Goal: Task Accomplishment & Management: Manage account settings

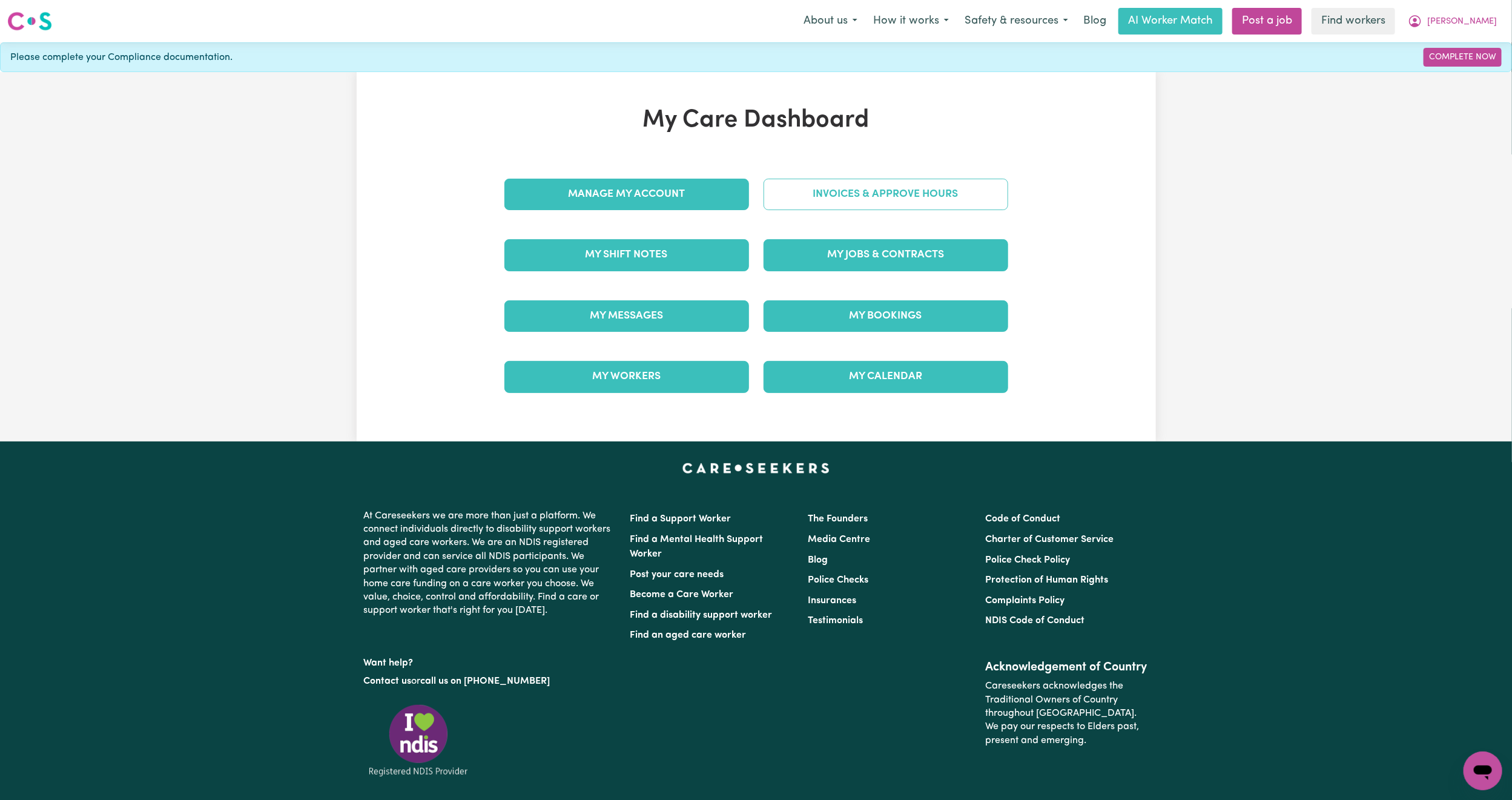
click at [832, 191] on link "Invoices & Approve Hours" at bounding box center [886, 194] width 245 height 31
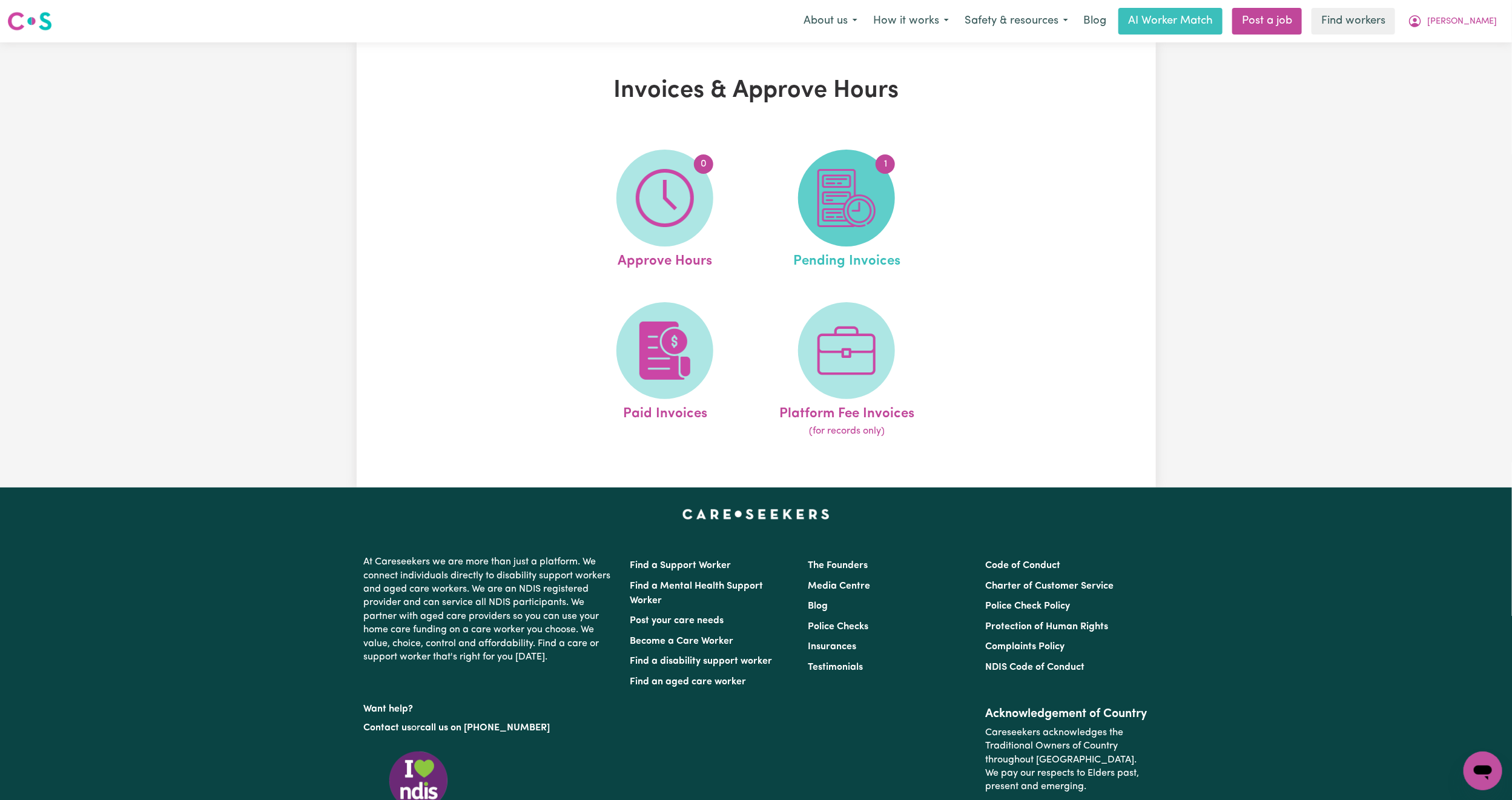
click at [836, 184] on img at bounding box center [846, 198] width 58 height 58
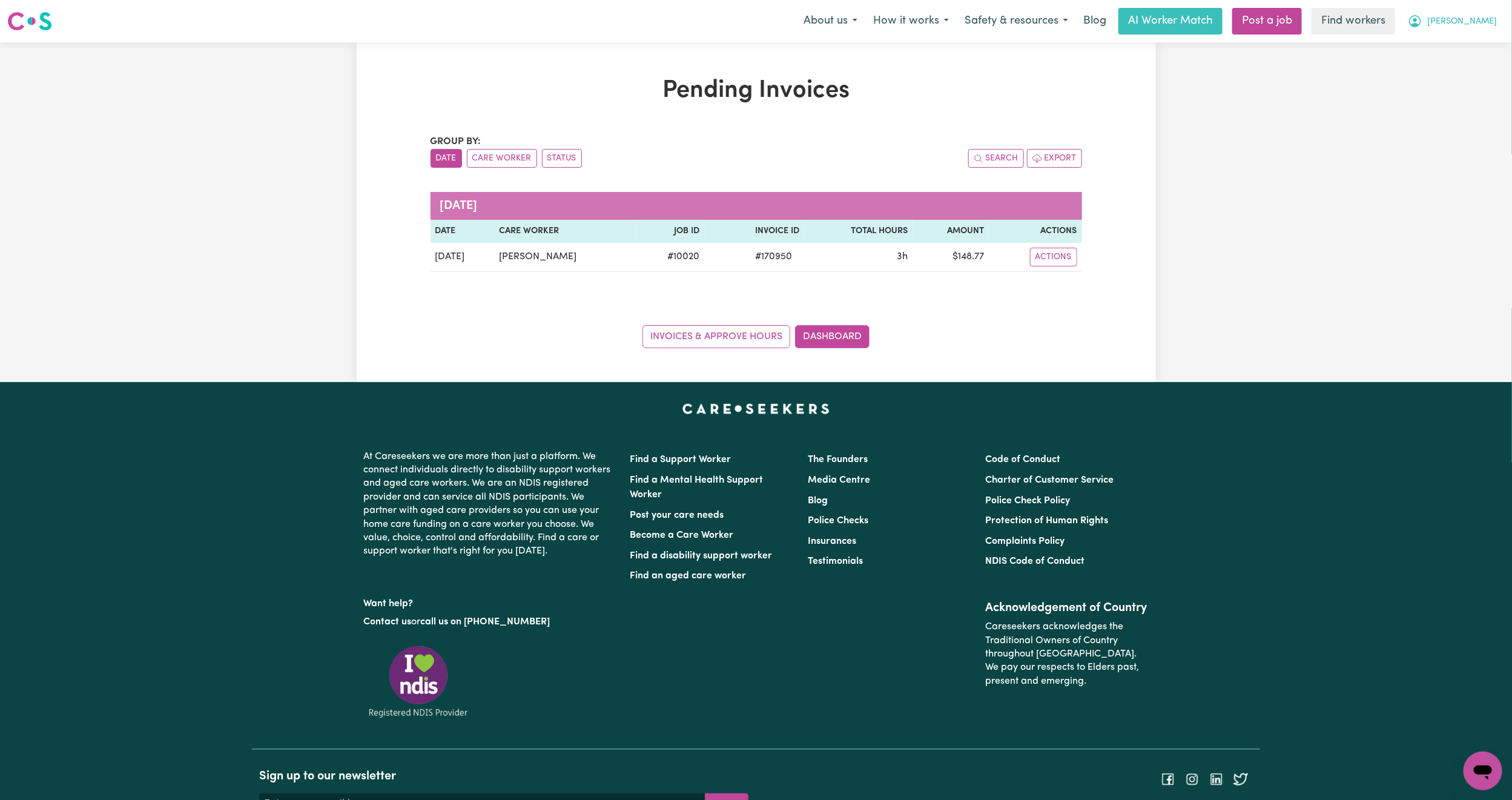
click at [1493, 18] on span "[PERSON_NAME]" at bounding box center [1461, 21] width 70 height 13
click at [1492, 75] on link "Logout" at bounding box center [1456, 70] width 96 height 23
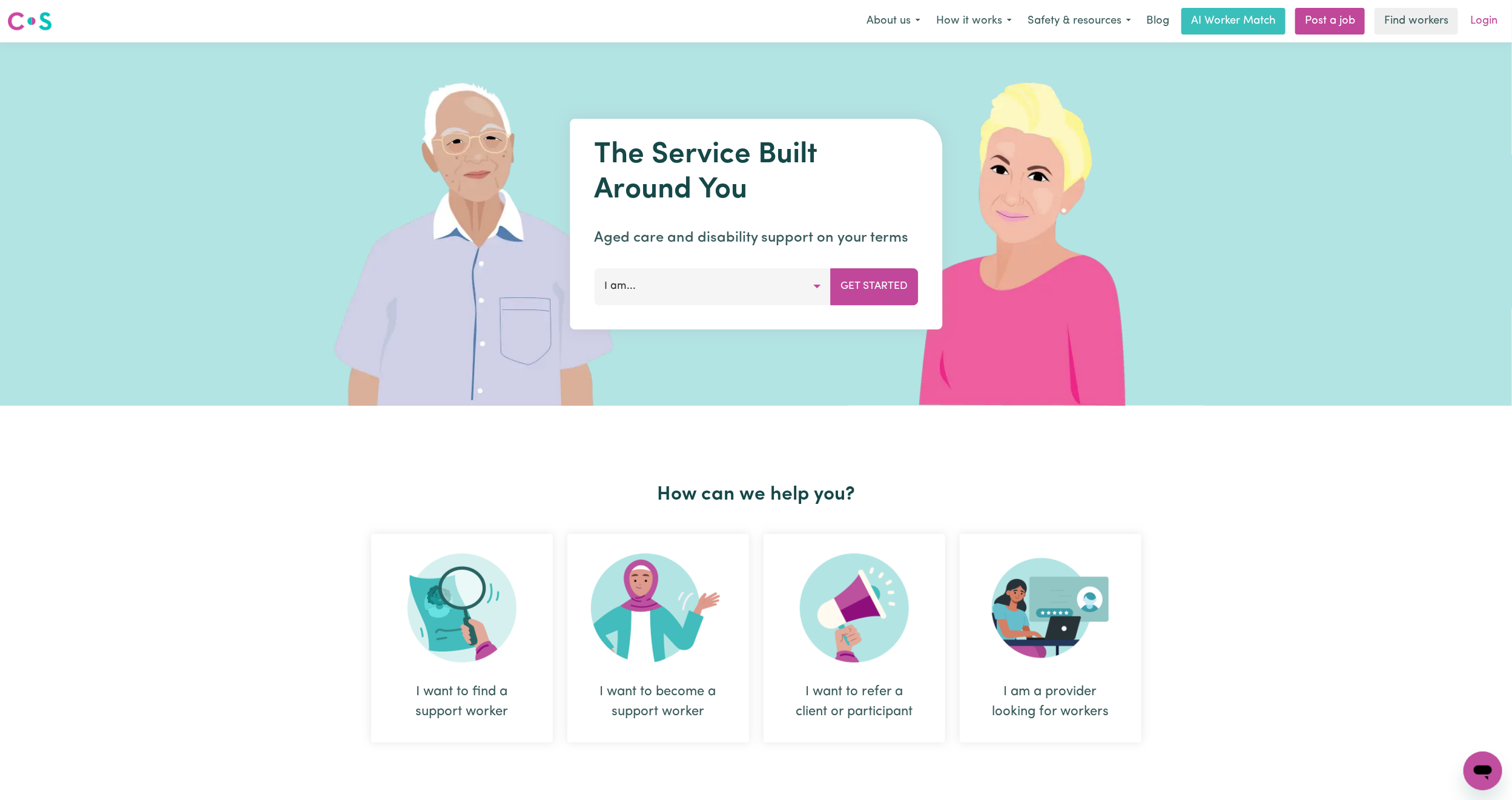
click at [1484, 19] on link "Login" at bounding box center [1483, 21] width 42 height 27
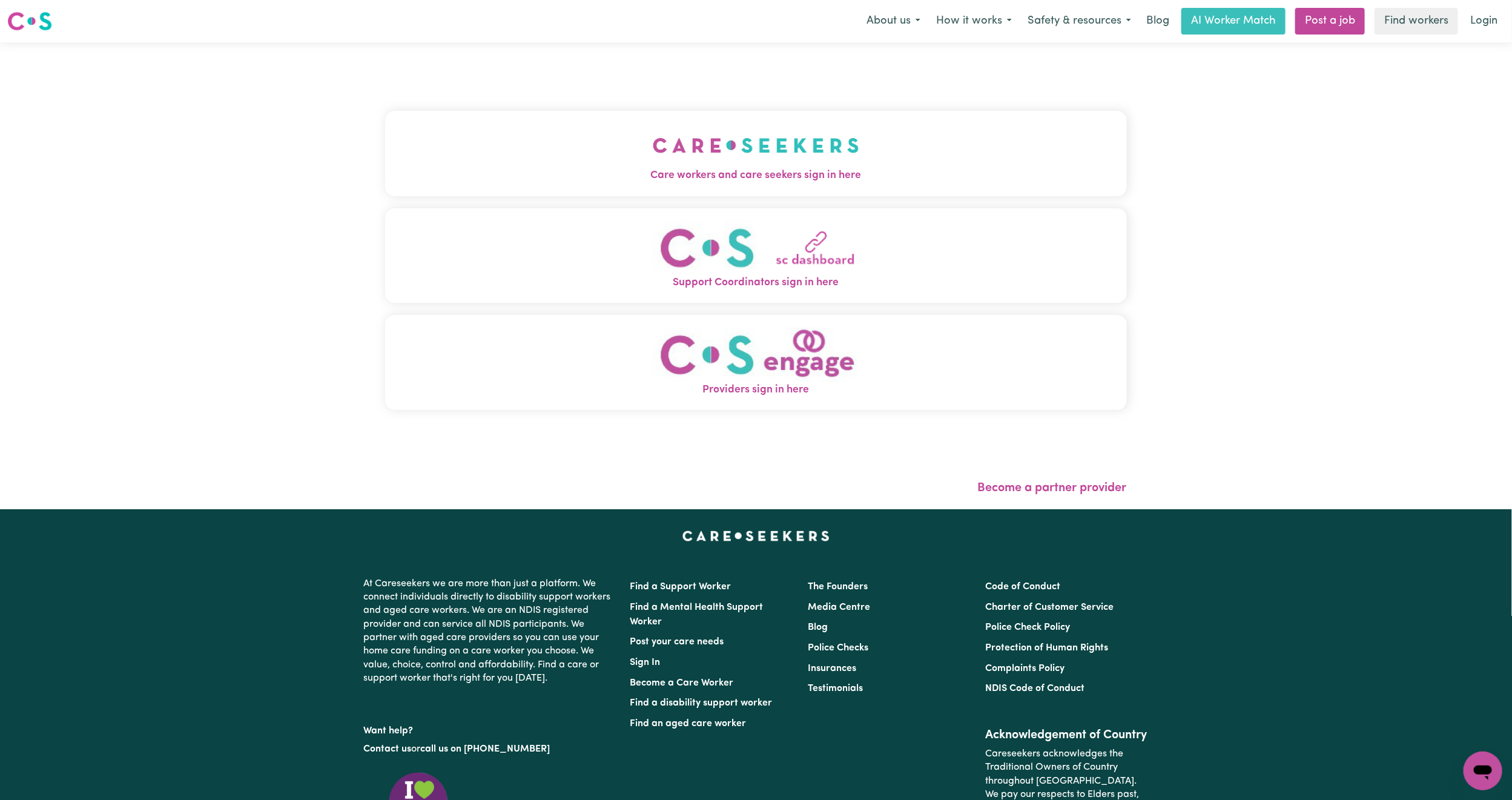
click at [709, 126] on button "Care workers and care seekers sign in here" at bounding box center [756, 153] width 742 height 85
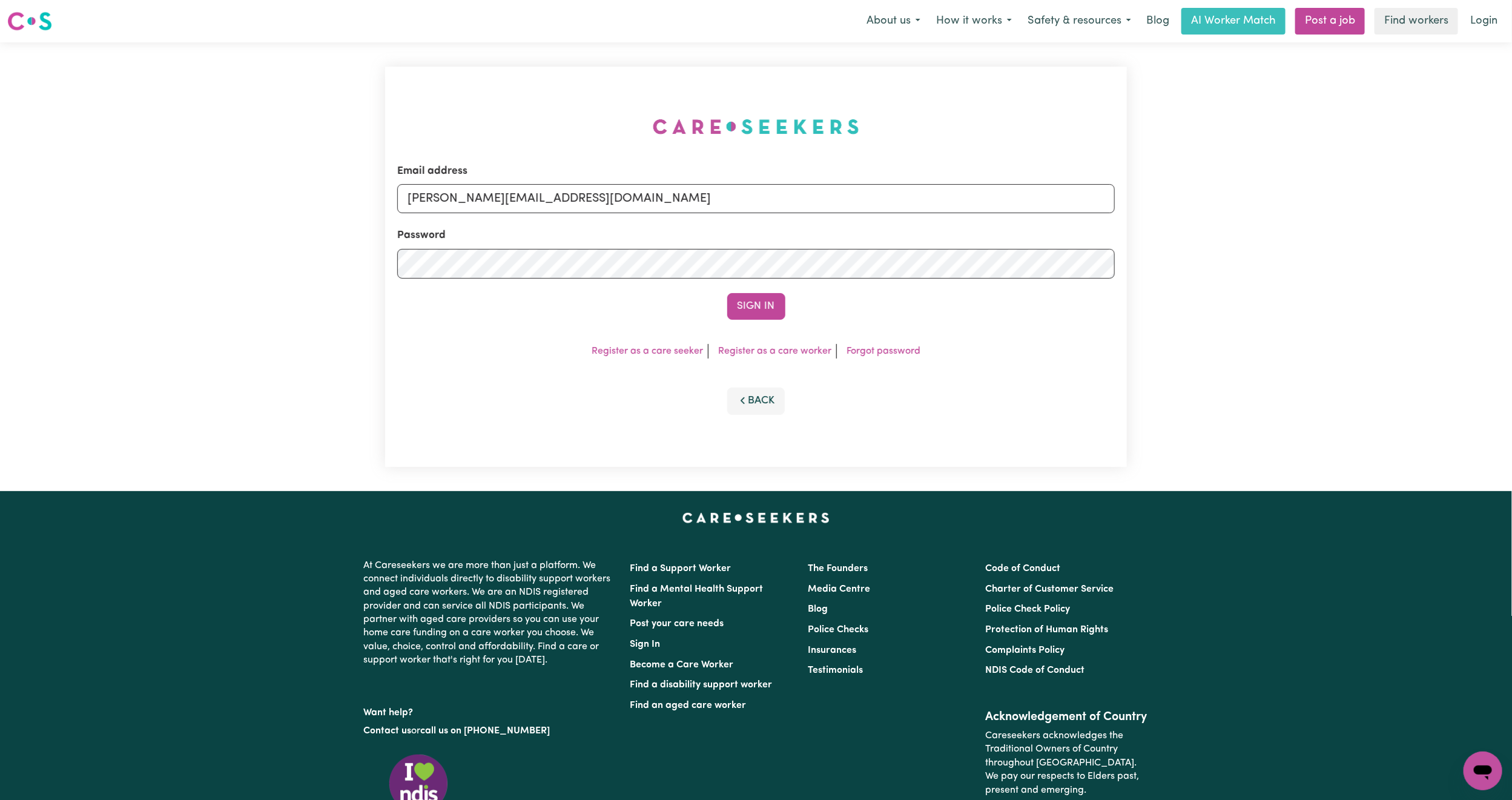
click at [544, 214] on form "Email address [PERSON_NAME][EMAIL_ADDRESS][DOMAIN_NAME] Password Sign In" at bounding box center [755, 241] width 717 height 156
drag, startPoint x: 497, startPoint y: 188, endPoint x: 517, endPoint y: 200, distance: 23.3
click at [497, 188] on input "[PERSON_NAME][EMAIL_ADDRESS][DOMAIN_NAME]" at bounding box center [755, 199] width 717 height 29
drag, startPoint x: 475, startPoint y: 200, endPoint x: 844, endPoint y: 244, distance: 371.6
click at [844, 244] on form "Email address [EMAIL_ADDRESS][PERSON_NAME][DOMAIN_NAME] Password Sign In" at bounding box center [755, 241] width 717 height 156
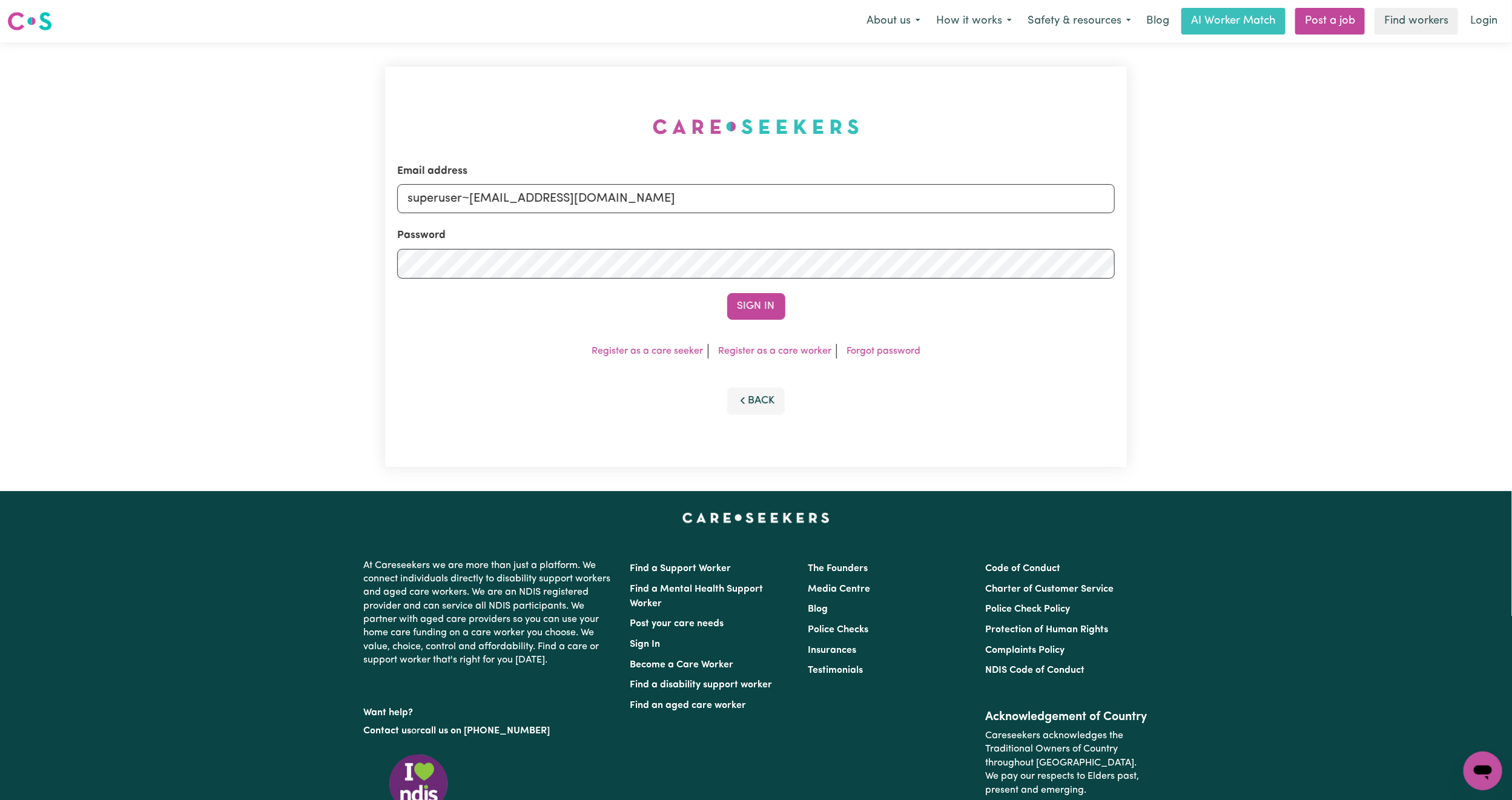
type input "superuser~[EMAIL_ADDRESS][DOMAIN_NAME]"
click at [732, 323] on div "Email address superuser~[EMAIL_ADDRESS][DOMAIN_NAME] Password Sign In Register …" at bounding box center [756, 266] width 742 height 400
click at [756, 308] on button "Sign In" at bounding box center [756, 306] width 58 height 27
